Goal: Transaction & Acquisition: Book appointment/travel/reservation

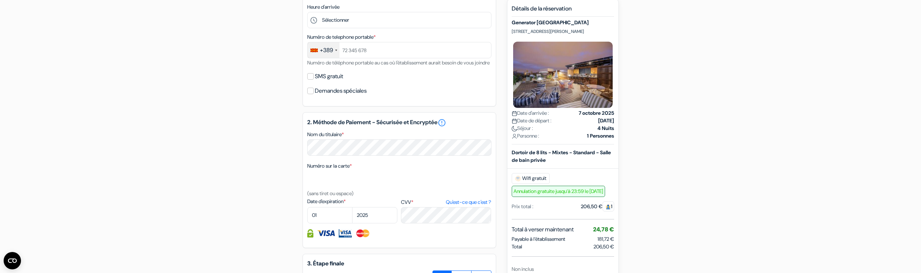
scroll to position [261, 0]
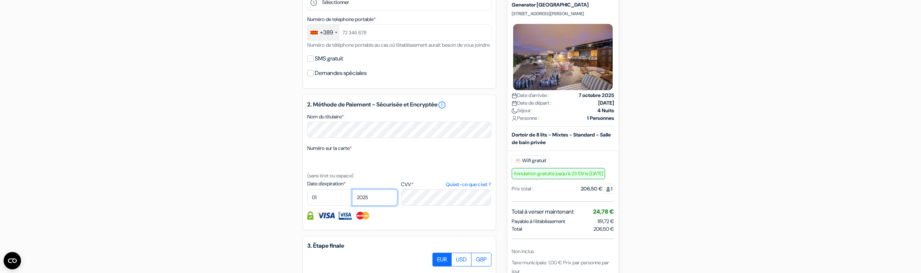
click at [373, 200] on select "2025 2026 2027 2028 2029 2030 2031 2032 2033 2034 2035 2036 2037 2038 2039 2040…" at bounding box center [374, 197] width 45 height 16
select select "2026"
click at [352, 198] on select "2025 2026 2027 2028 2029 2030 2031 2032 2033 2034 2035 2036 2037 2038 2039 2040…" at bounding box center [374, 197] width 45 height 16
select select "12"
click at [307, 198] on select "01 02 03 04 05 06 07 08 09 10 11 12" at bounding box center [329, 197] width 45 height 16
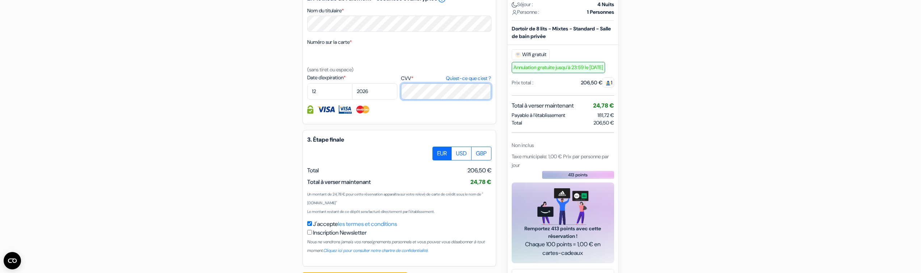
scroll to position [401, 0]
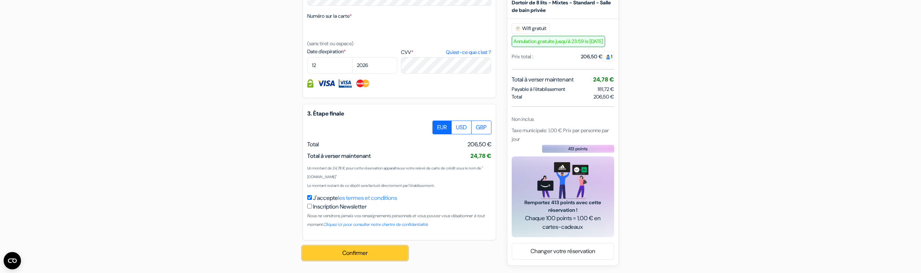
click at [346, 249] on button "Confirmer Loading..." at bounding box center [355, 253] width 105 height 14
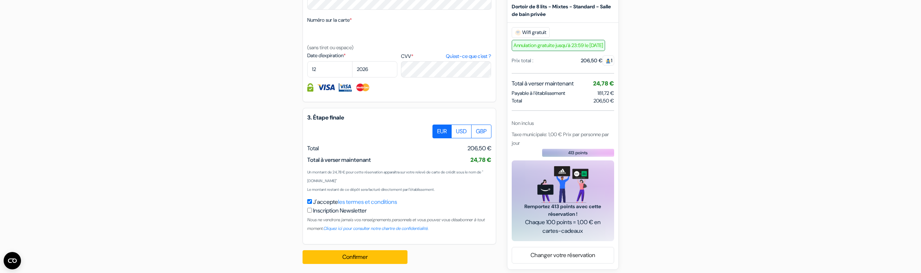
scroll to position [403, 0]
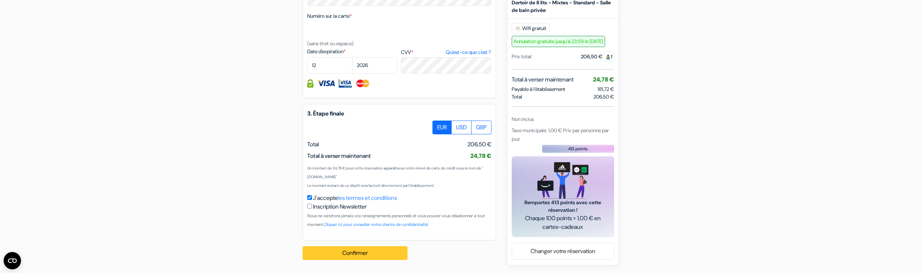
type input "77123123"
click at [339, 257] on button "Confirmer Loading..." at bounding box center [355, 253] width 105 height 14
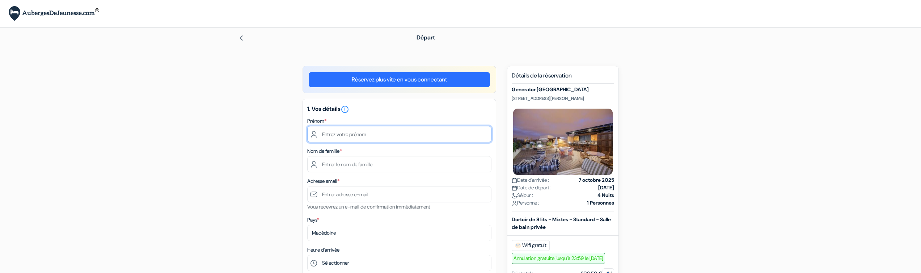
click at [347, 138] on input "text" at bounding box center [399, 134] width 184 height 16
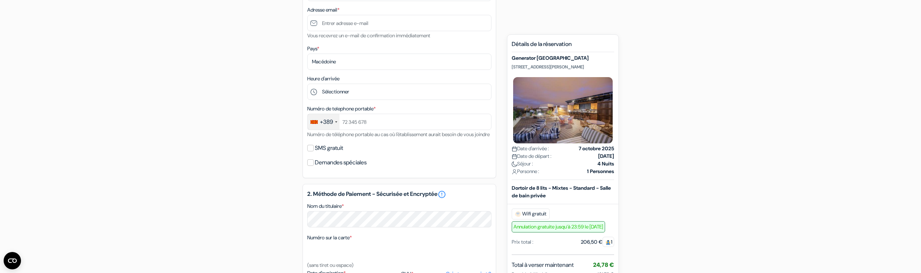
scroll to position [131, 0]
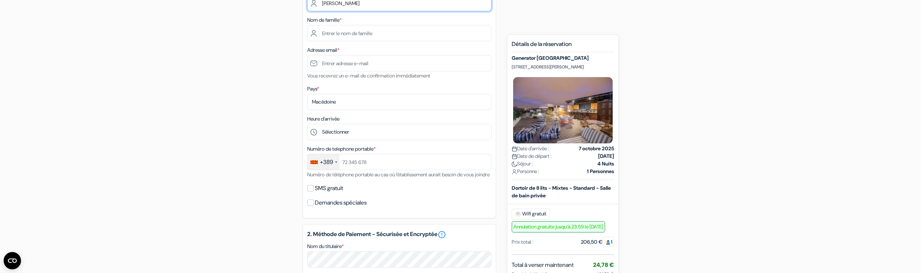
type input "[PERSON_NAME]"
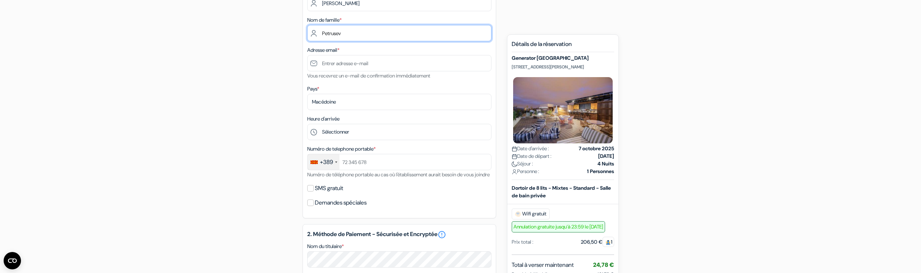
type input "Petrusev"
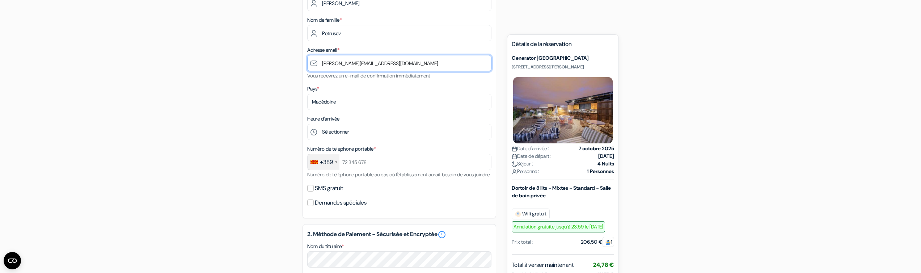
type input "[PERSON_NAME][EMAIL_ADDRESS][DOMAIN_NAME]"
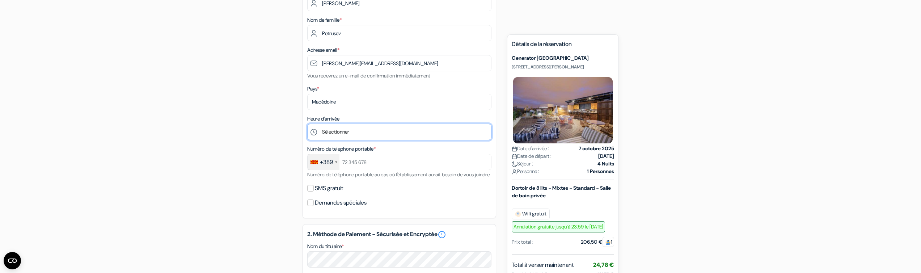
click at [347, 138] on select "Sélectionner 1:00 2:00 3:00 4:00 5:00 6:00 7:00 8:00 9:00 10:00 11:00 12:00 13:…" at bounding box center [399, 132] width 184 height 16
select select "8"
click at [307, 124] on select "Sélectionner 1:00 2:00 3:00 4:00 5:00 6:00 7:00 8:00 9:00 10:00 11:00 12:00 13:…" at bounding box center [399, 132] width 184 height 16
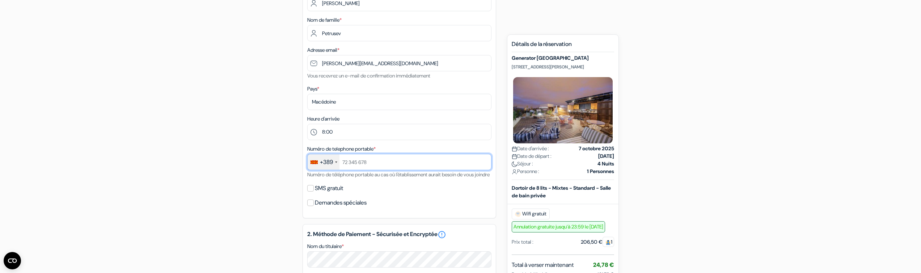
click at [349, 164] on input "text" at bounding box center [399, 162] width 184 height 16
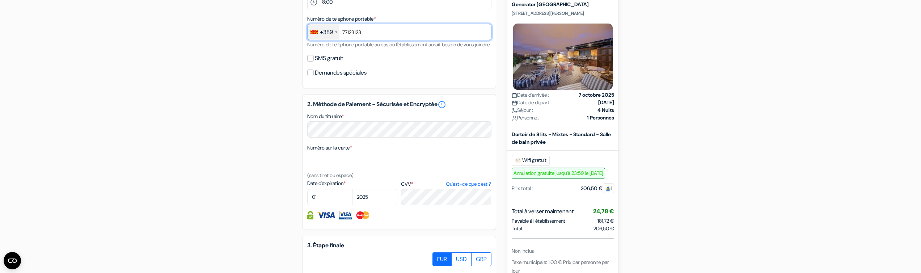
scroll to position [261, 0]
type input "77123123"
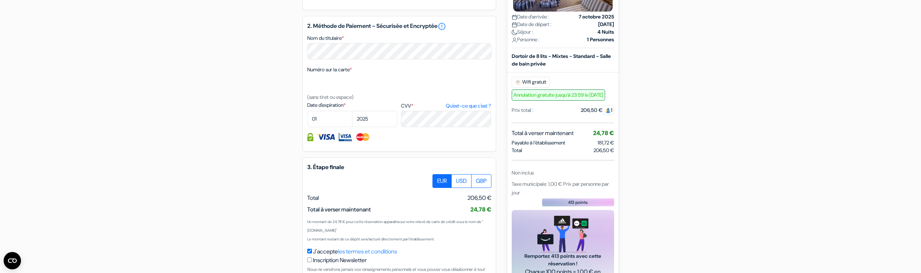
scroll to position [348, 0]
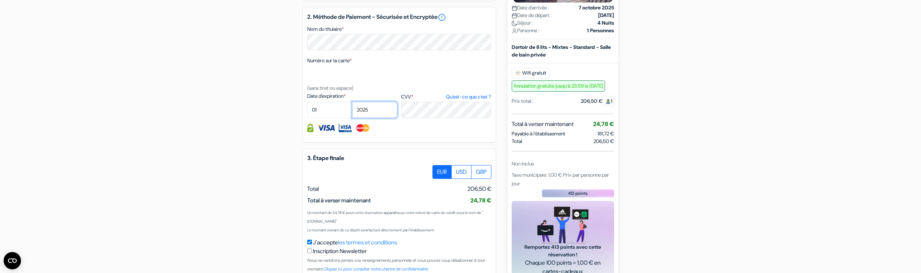
select select "2026"
click at [352, 110] on select "2025 2026 2027 2028 2029 2030 2031 2032 2033 2034 2035 2036 2037 2038 2039 2040…" at bounding box center [374, 110] width 45 height 16
select select "09"
click at [307, 110] on select "01 02 03 04 05 06 07 08 09 10 11 12" at bounding box center [329, 110] width 45 height 16
select select "2030"
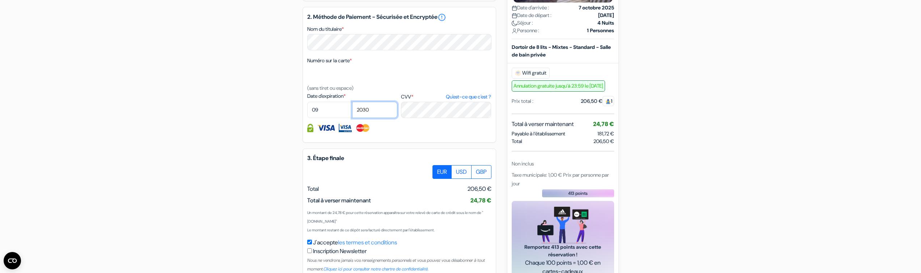
click at [352, 110] on select "2025 2026 2027 2028 2029 2030 2031 2032 2033 2034 2035 2036 2037 2038 2039 2040…" at bounding box center [374, 110] width 45 height 16
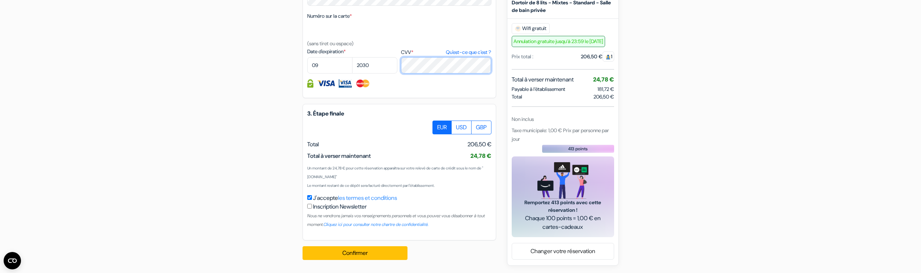
scroll to position [401, 0]
click at [339, 251] on button "Confirmer Loading..." at bounding box center [355, 253] width 105 height 14
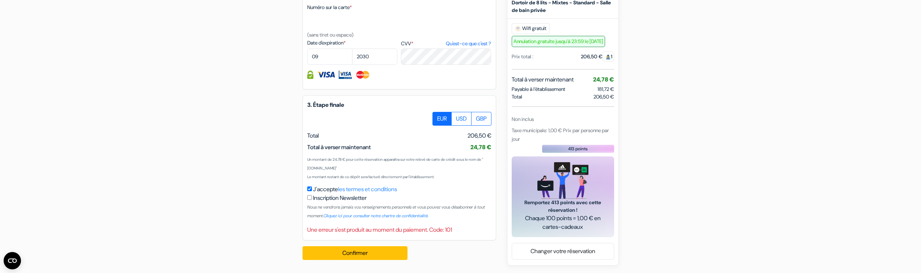
scroll to position [410, 0]
